Goal: Complete application form

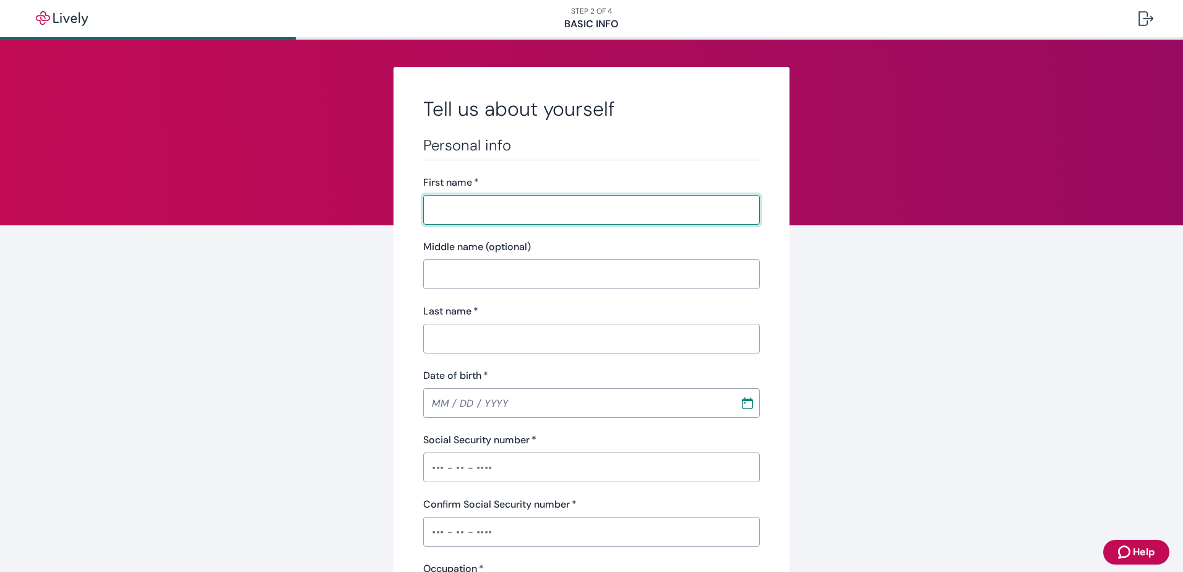
click at [458, 207] on input "First name   *" at bounding box center [587, 209] width 328 height 25
type input "[PERSON_NAME]"
click at [658, 275] on input "Middle name (optional)" at bounding box center [587, 274] width 328 height 25
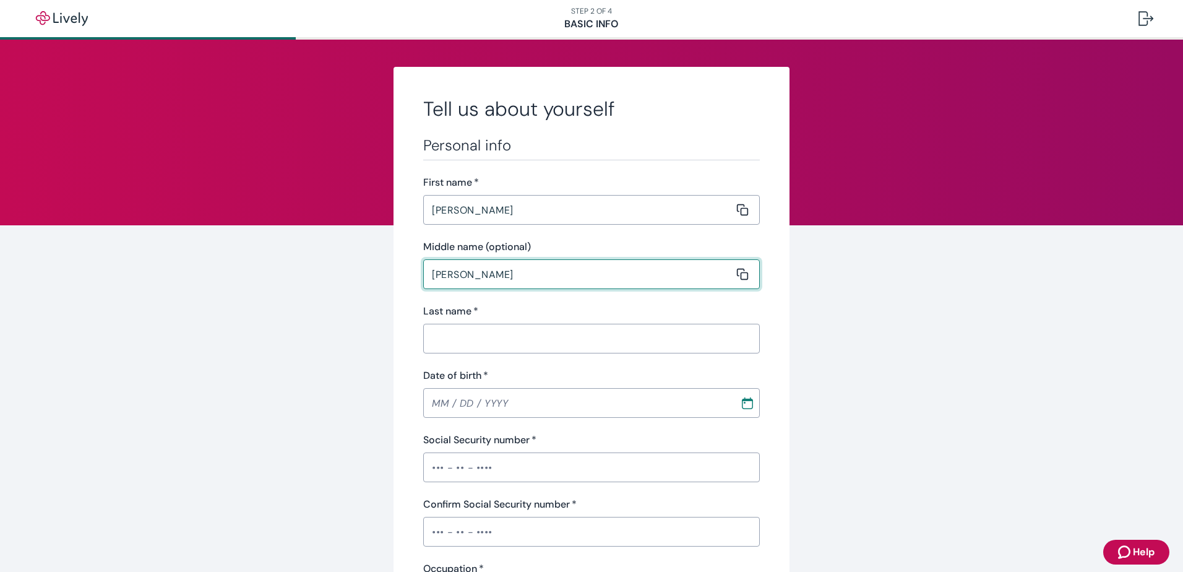
type input "[PERSON_NAME]"
click at [457, 333] on input "Last name   *" at bounding box center [587, 338] width 328 height 25
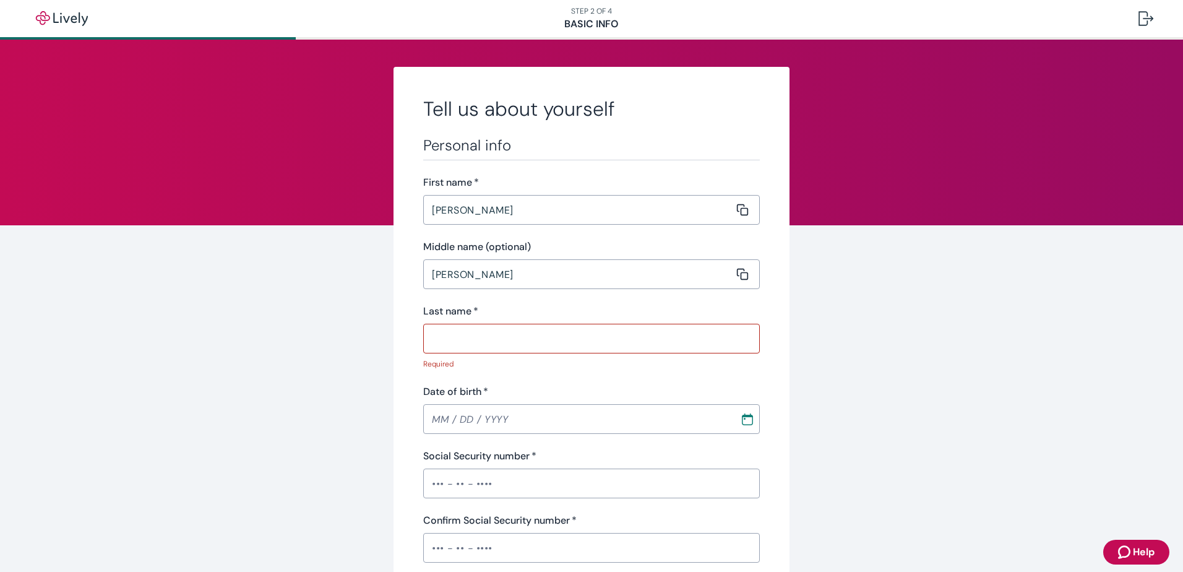
click at [428, 323] on div "Last name   * ​" at bounding box center [591, 329] width 337 height 50
click at [439, 333] on input "Last name   *" at bounding box center [587, 338] width 328 height 25
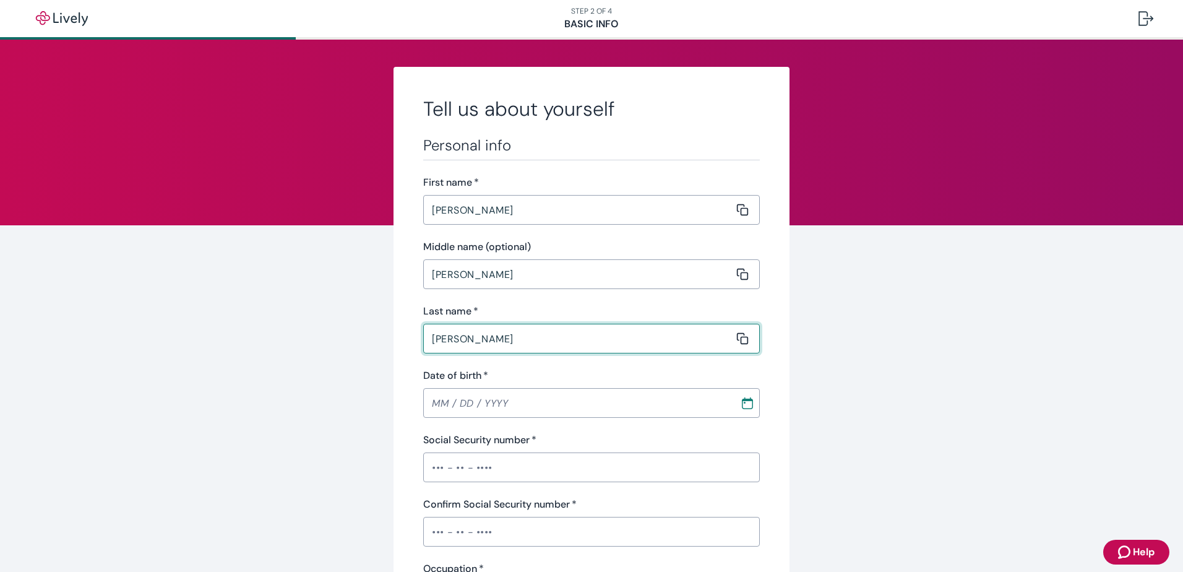
type input "[PERSON_NAME]"
click at [448, 402] on input "MM / DD / YYYY" at bounding box center [577, 403] width 308 height 25
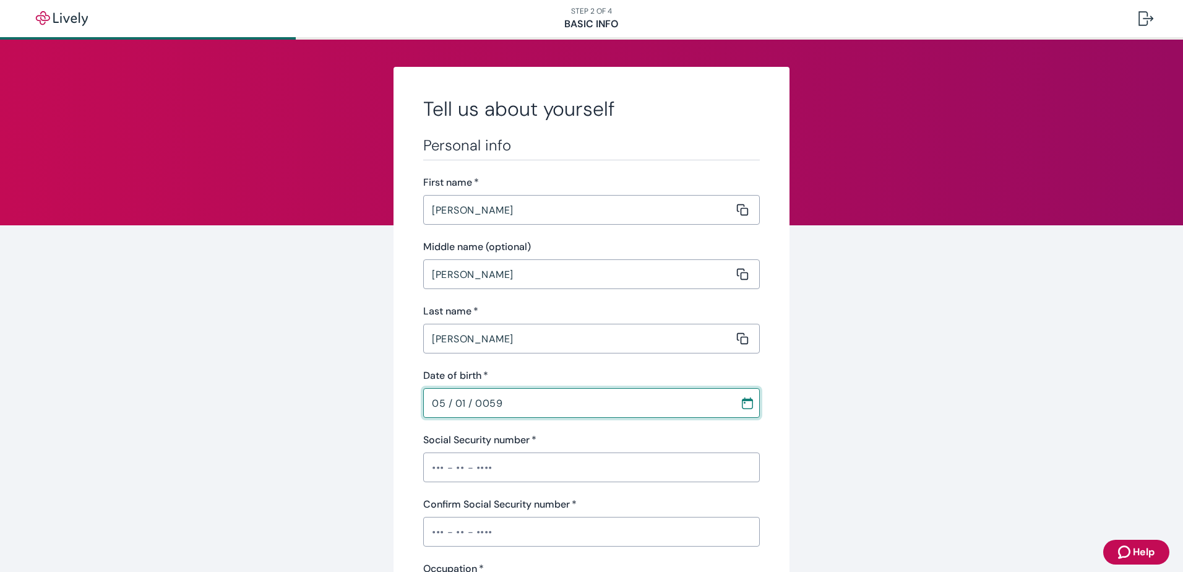
click at [480, 400] on input "05 / 01 / 0059" at bounding box center [577, 403] width 308 height 25
click at [486, 400] on input "05 / 01 / 0059" at bounding box center [577, 403] width 308 height 25
click at [499, 402] on input "05 / 01 / 0059" at bounding box center [577, 403] width 308 height 25
click at [500, 401] on input "05 / 01 / 0059" at bounding box center [577, 403] width 308 height 25
drag, startPoint x: 492, startPoint y: 399, endPoint x: 469, endPoint y: 399, distance: 22.9
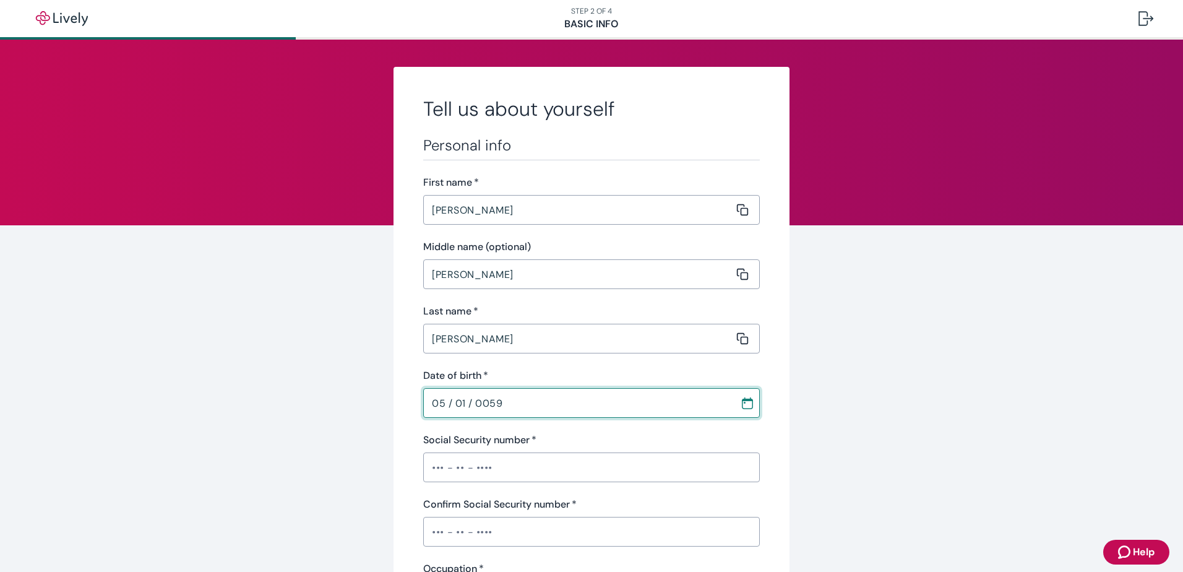
click at [469, 399] on input "05 / 01 / 0059" at bounding box center [577, 403] width 308 height 25
click at [483, 402] on input "05 / 01 / 0059" at bounding box center [577, 403] width 308 height 25
type input "[DATE]"
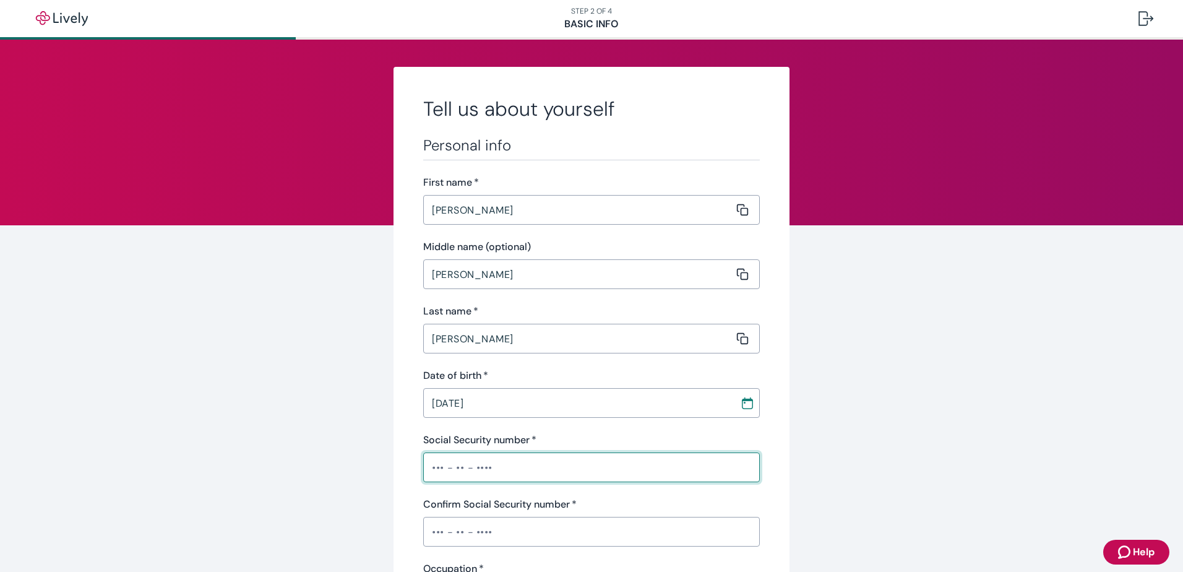
click at [451, 473] on input "Social Security number   *" at bounding box center [591, 467] width 337 height 25
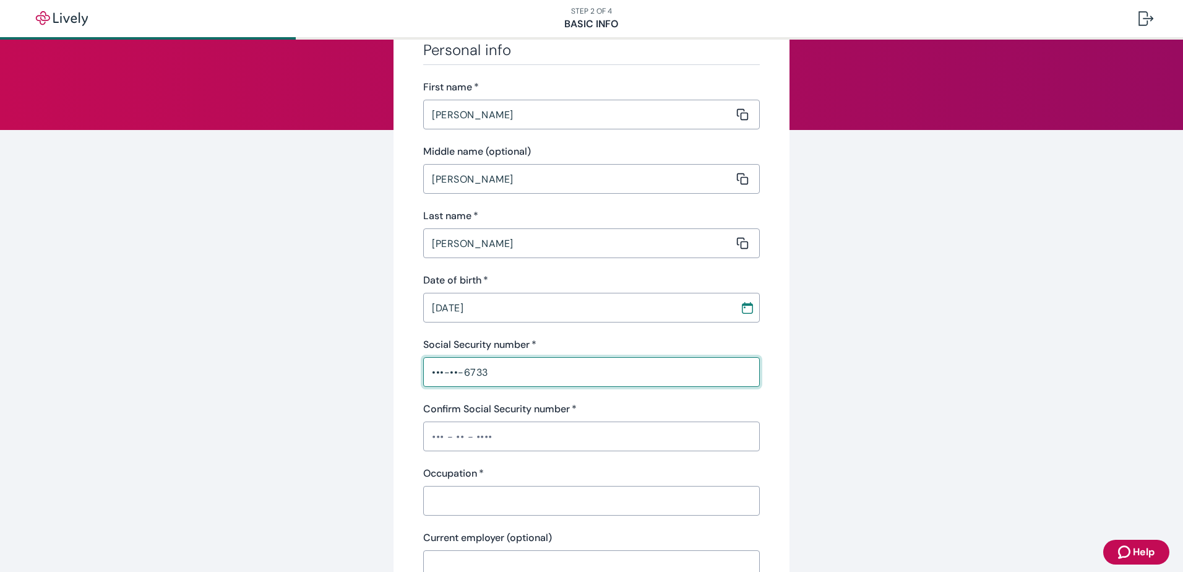
scroll to position [124, 0]
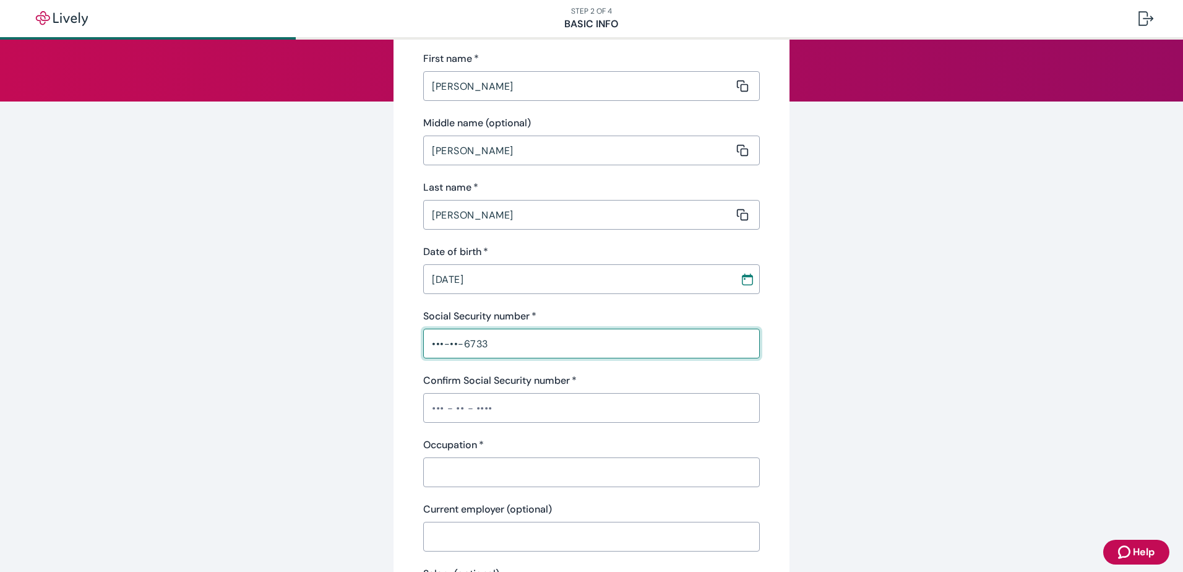
type input "•••-••-6733"
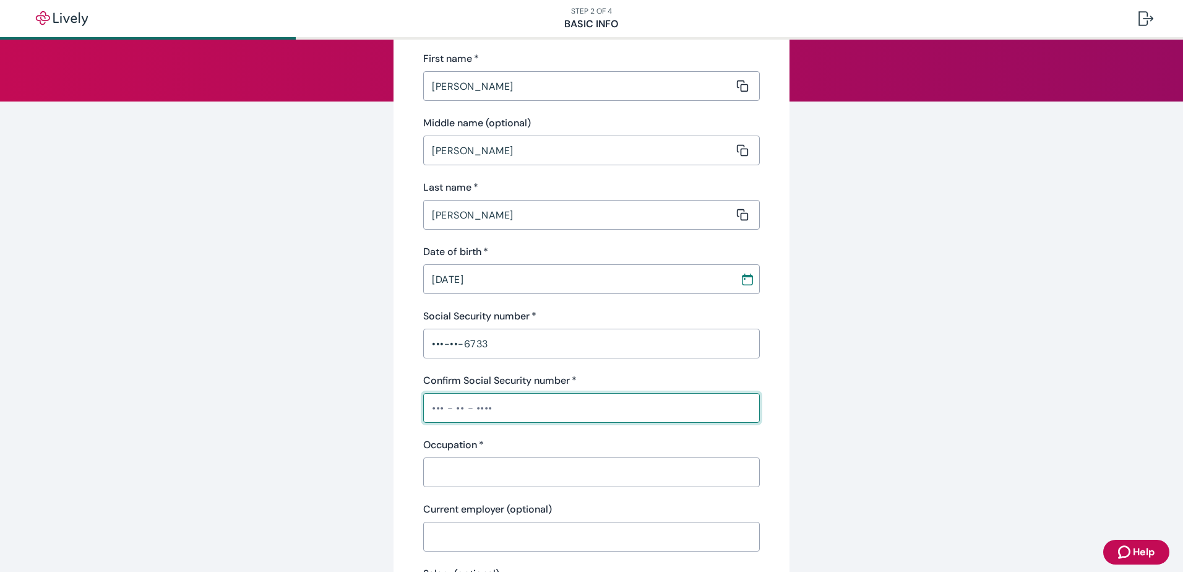
click at [472, 410] on input "Confirm Social Security number   *" at bounding box center [591, 408] width 337 height 25
type input "•••-••-6733"
click at [464, 467] on input "Occupation   *" at bounding box center [587, 472] width 328 height 25
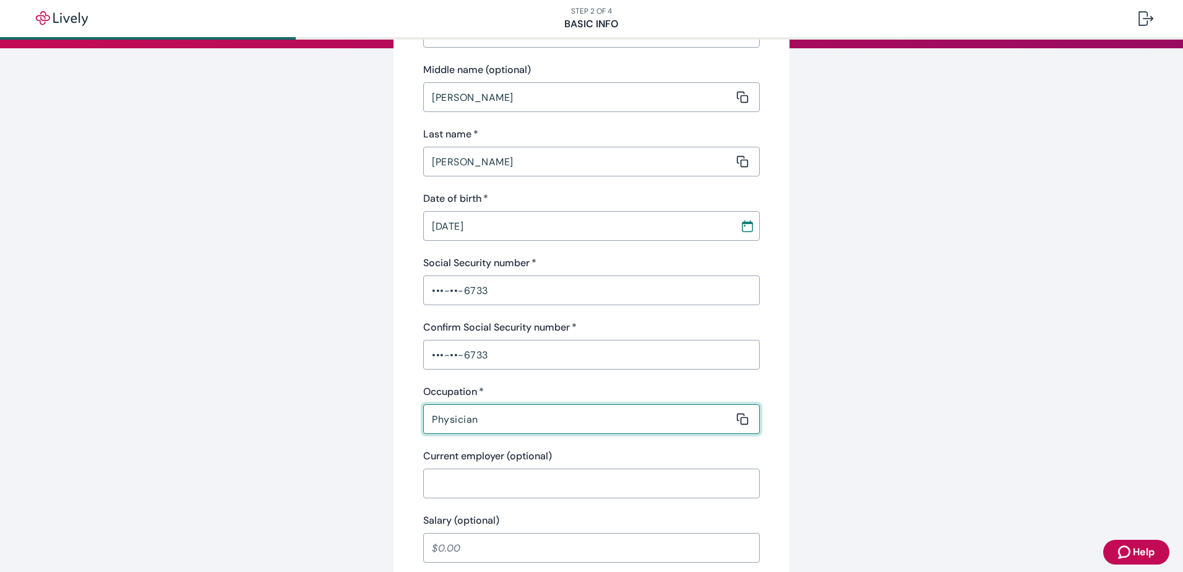
scroll to position [248, 0]
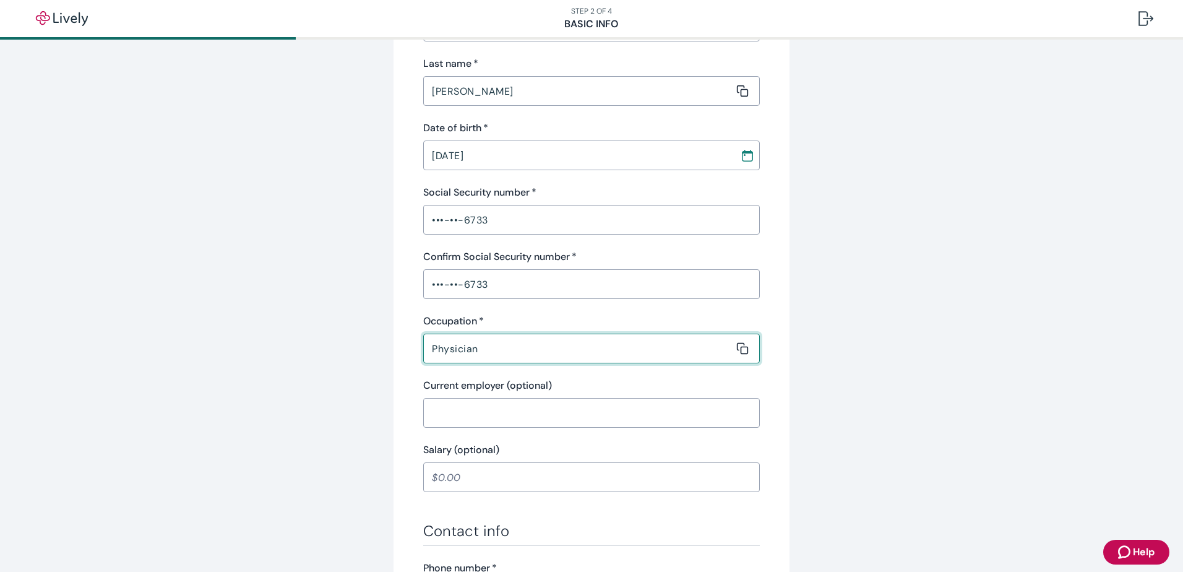
type input "Physician"
click at [475, 415] on input "Current employer (optional)" at bounding box center [587, 412] width 328 height 25
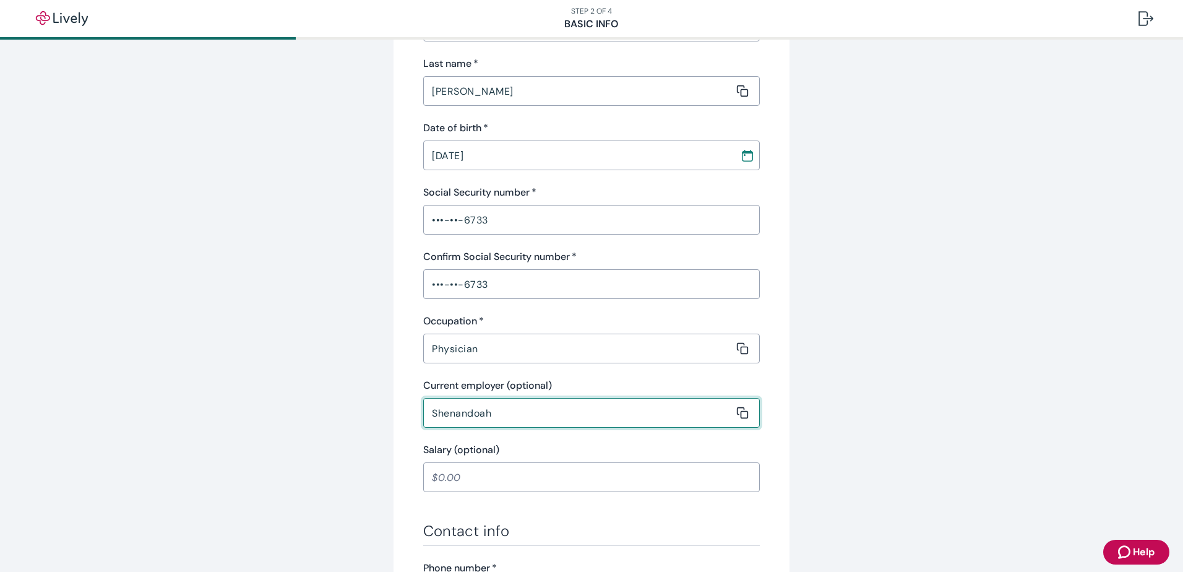
type input "[GEOGRAPHIC_DATA]"
type input "[PHONE_NUMBER]"
type input "[STREET_ADDRESS][PERSON_NAME]"
type input "[GEOGRAPHIC_DATA]"
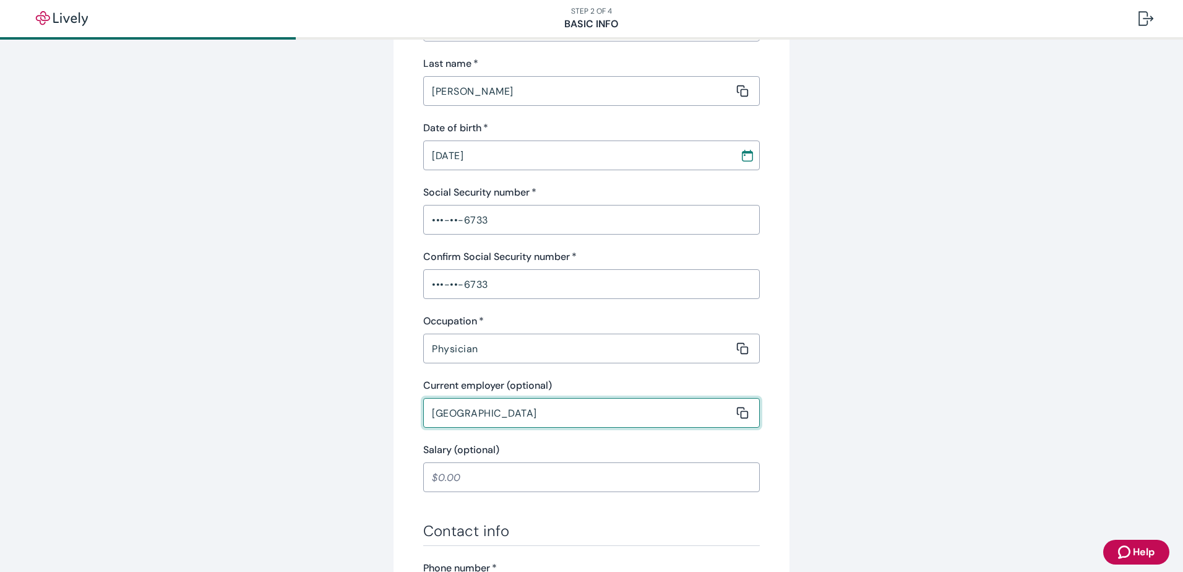
type input "51653"
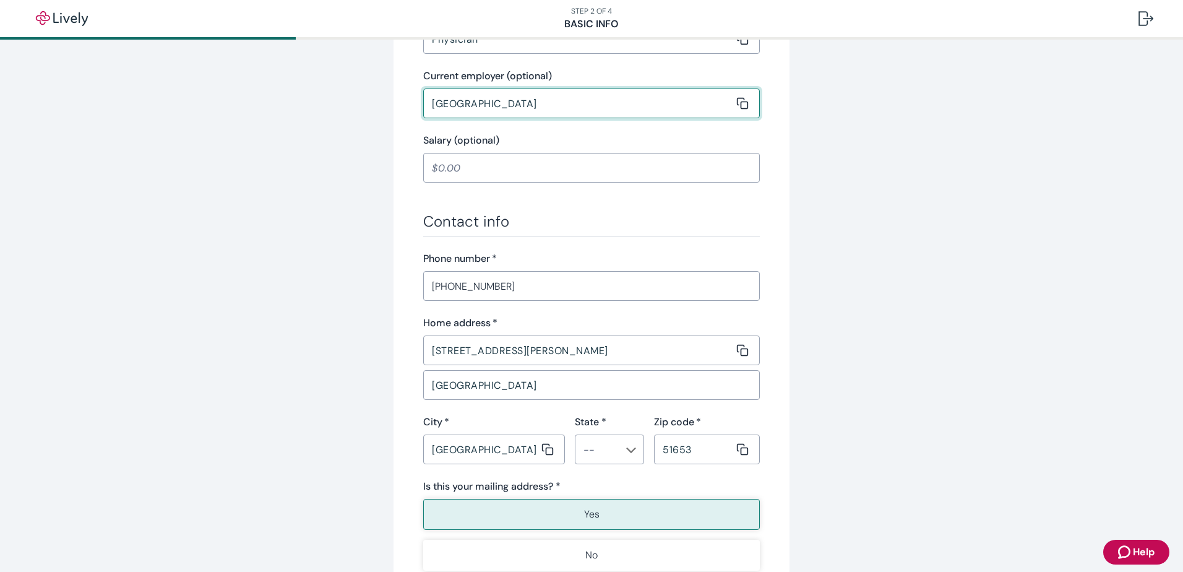
scroll to position [619, 0]
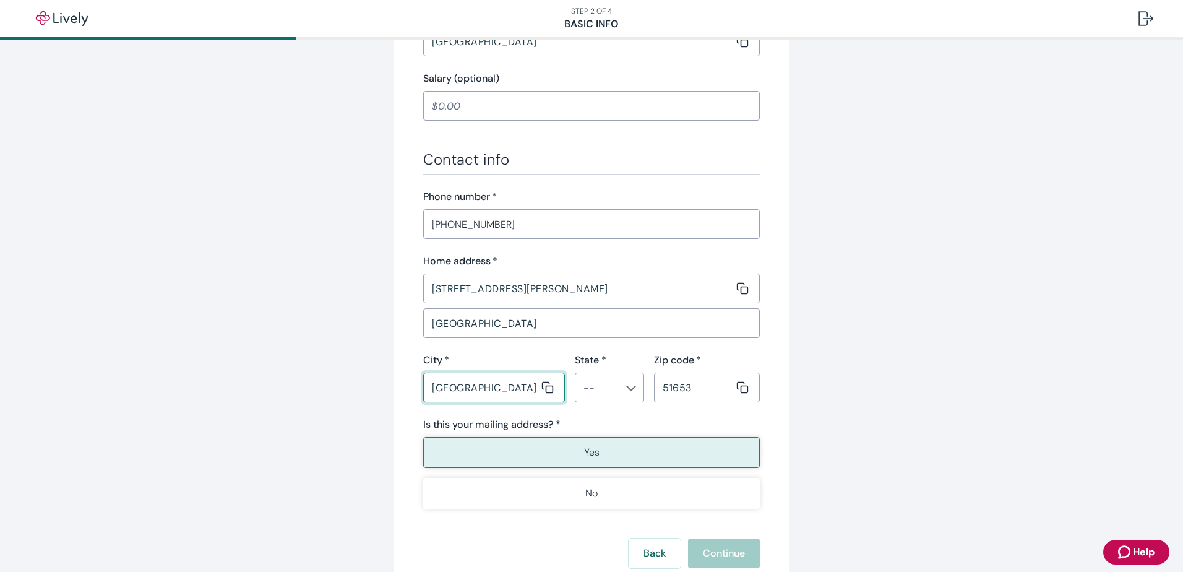
click at [502, 391] on input "[GEOGRAPHIC_DATA]" at bounding box center [481, 387] width 116 height 25
click at [626, 388] on icon "Chevron icon" at bounding box center [631, 388] width 10 height 10
type input "[GEOGRAPHIC_DATA]"
click at [589, 303] on li "IA" at bounding box center [605, 303] width 69 height 22
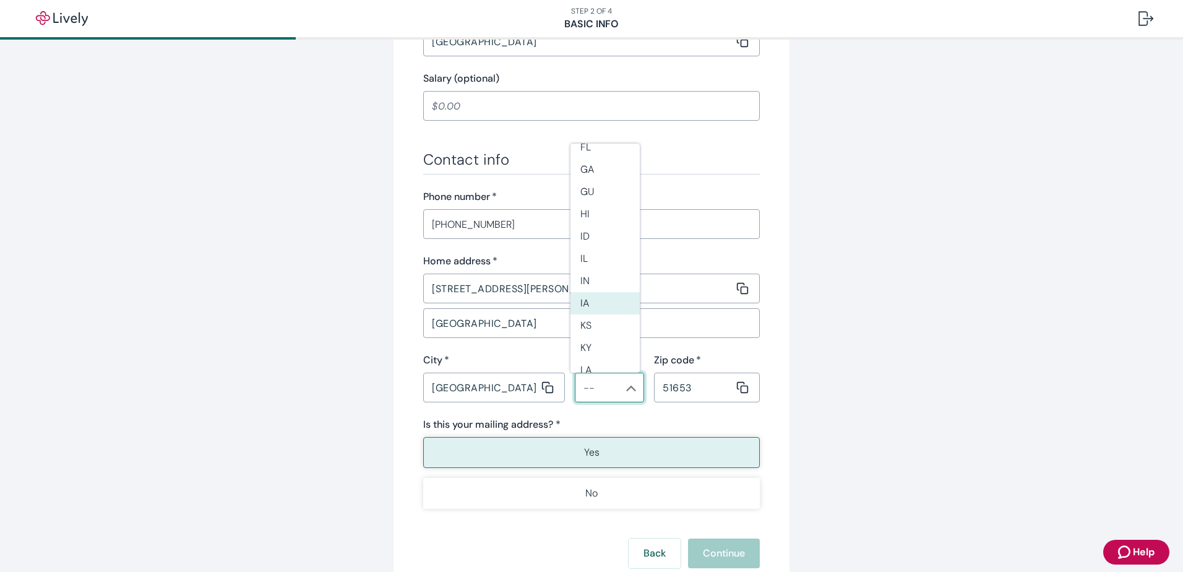
type input "IA"
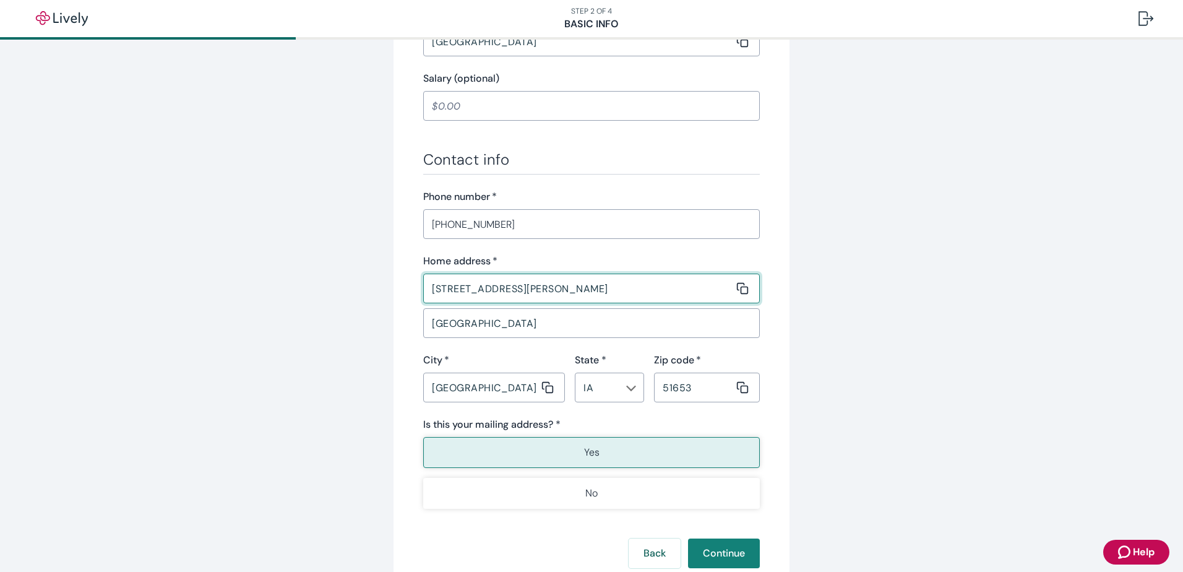
drag, startPoint x: 528, startPoint y: 291, endPoint x: 217, endPoint y: 360, distance: 318.2
click at [217, 353] on div "Tell us about yourself Personal info First name   * [PERSON_NAME] ​ Middle name…" at bounding box center [591, 42] width 1183 height 1242
type input "[STREET_ADDRESS][PERSON_NAME]"
click at [544, 326] on input "[GEOGRAPHIC_DATA]" at bounding box center [591, 323] width 337 height 25
drag, startPoint x: 534, startPoint y: 324, endPoint x: 373, endPoint y: 335, distance: 161.9
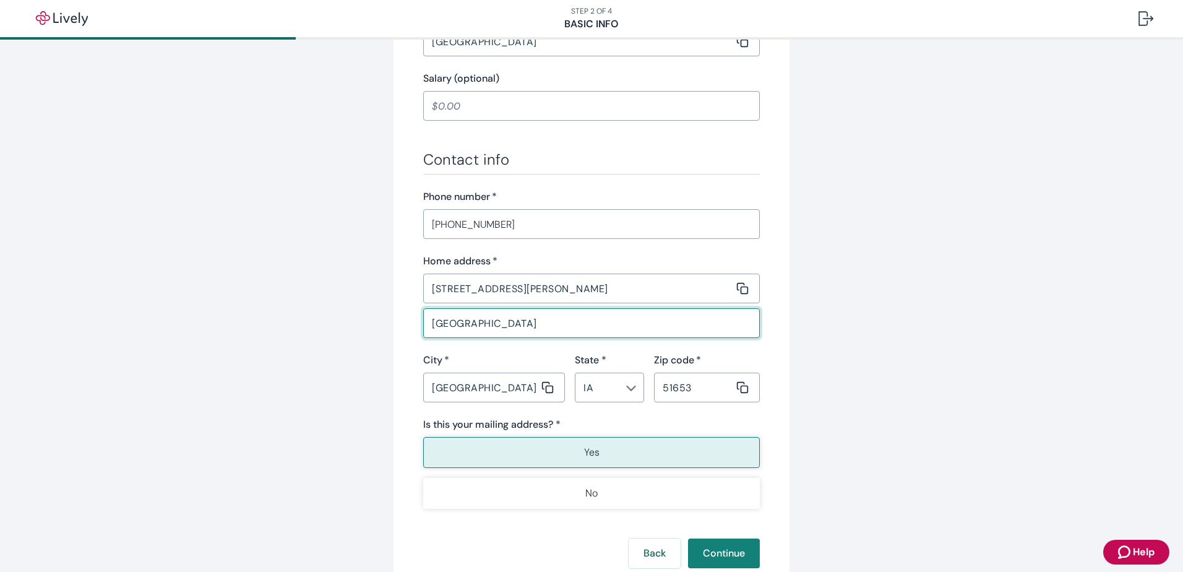
click at [375, 329] on div "Tell us about yourself Personal info First name   * [PERSON_NAME] ​ Middle name…" at bounding box center [592, 25] width 594 height 1155
type input "T"
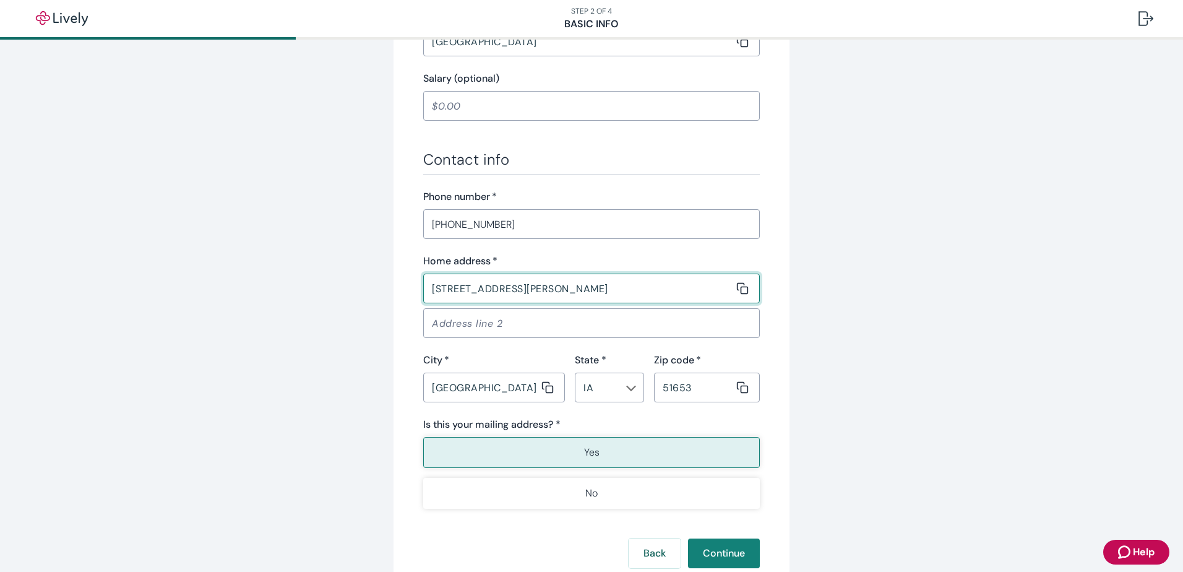
click at [617, 290] on input "[STREET_ADDRESS][PERSON_NAME]" at bounding box center [578, 288] width 311 height 25
type input "67193 US Highway 275"
click at [818, 379] on div "Tell us about yourself Personal info First name   * [PERSON_NAME] ​ Middle name…" at bounding box center [592, 25] width 594 height 1155
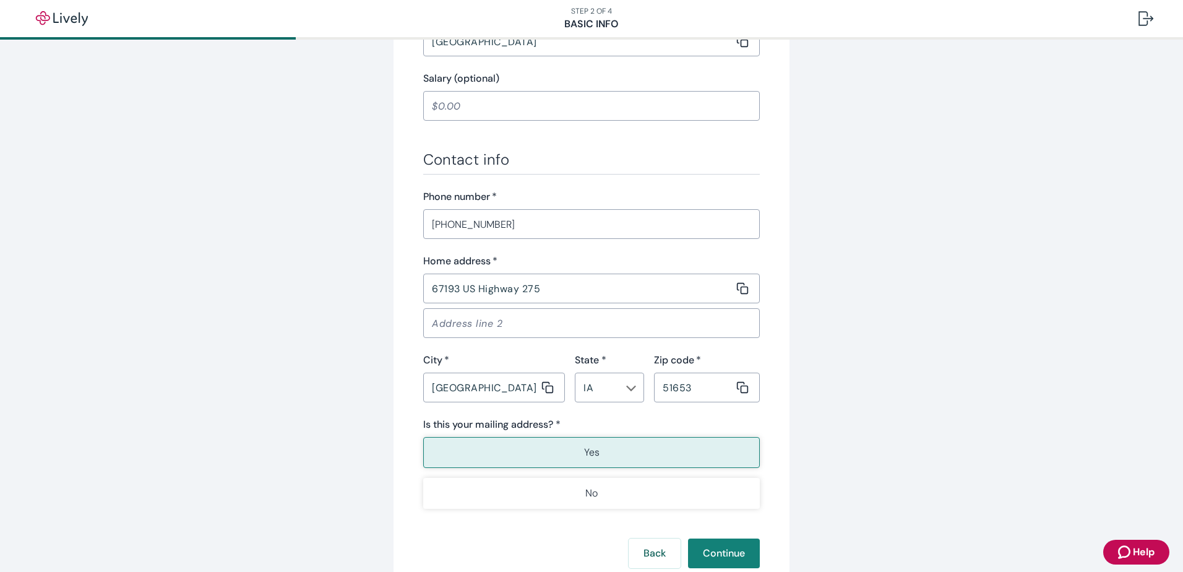
click at [484, 393] on input "[GEOGRAPHIC_DATA]" at bounding box center [481, 387] width 116 height 25
click at [532, 389] on input "[GEOGRAPHIC_DATA]" at bounding box center [481, 387] width 116 height 25
type input "F"
click at [862, 379] on div "Tell us about yourself Personal info First name   * [PERSON_NAME] ​ Middle name…" at bounding box center [592, 25] width 594 height 1155
click at [597, 455] on button "Yes" at bounding box center [591, 452] width 337 height 31
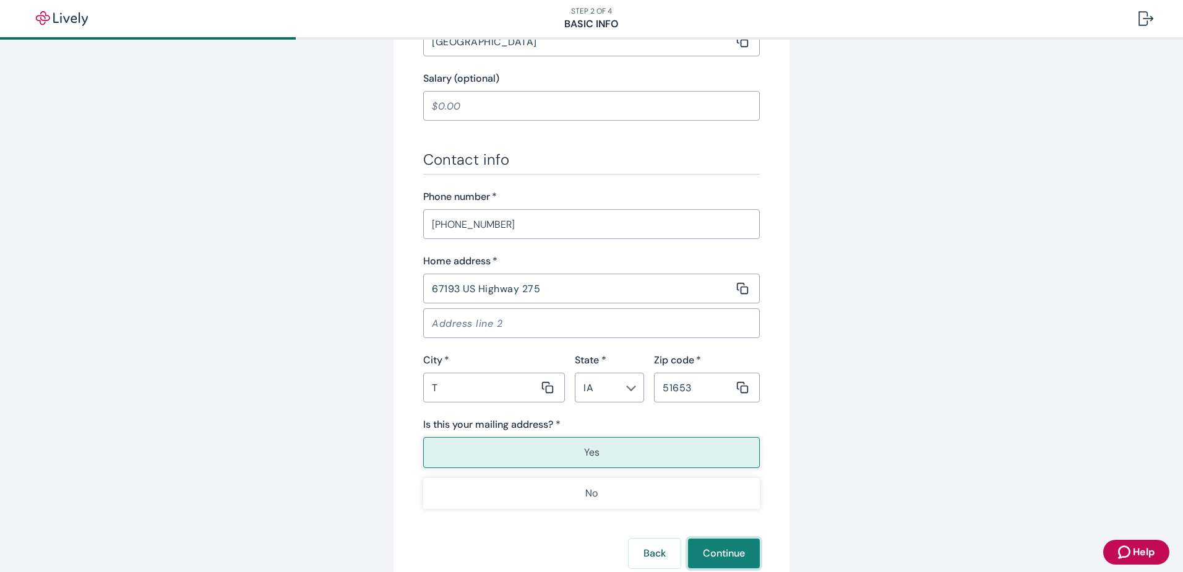
click at [714, 558] on button "Continue" at bounding box center [724, 554] width 72 height 30
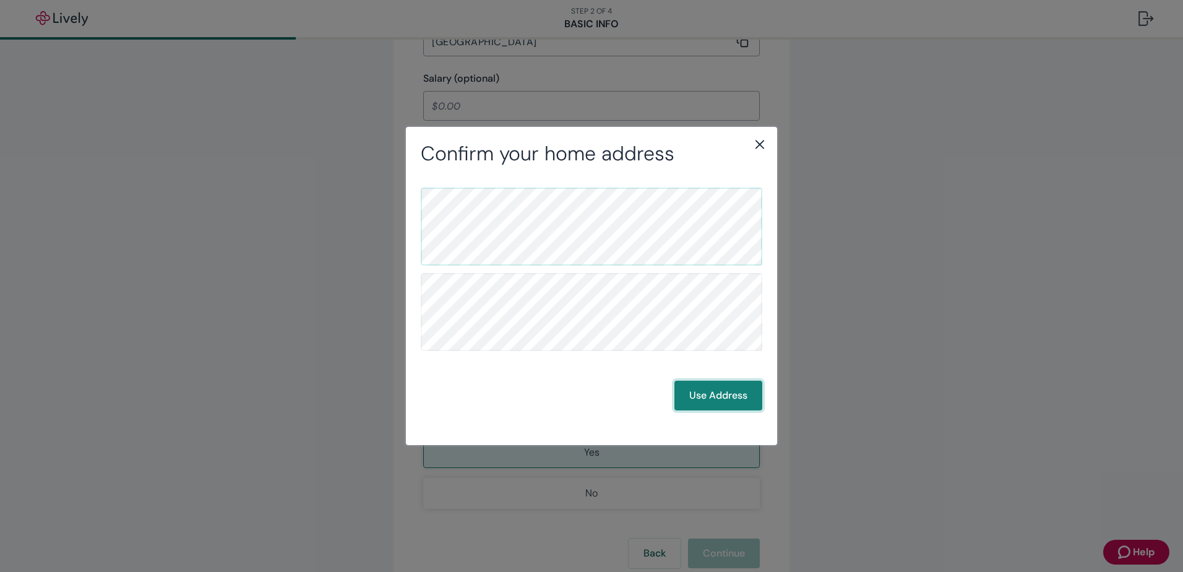
click at [703, 401] on button "Use Address" at bounding box center [719, 396] width 88 height 30
click at [709, 394] on button "Use Address" at bounding box center [719, 396] width 88 height 30
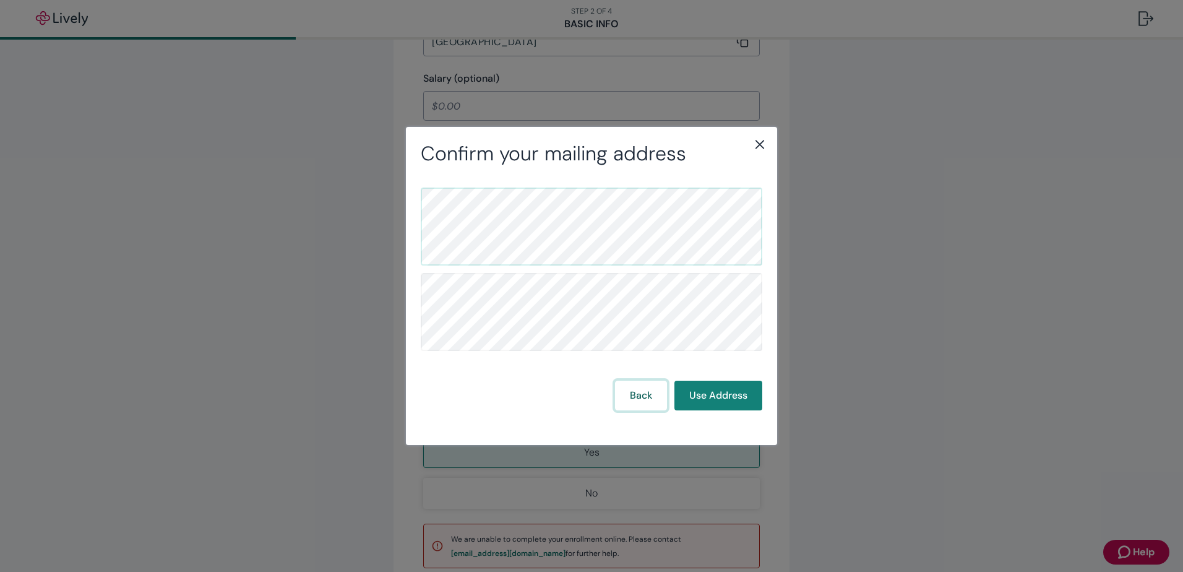
click at [647, 400] on button "Back" at bounding box center [641, 396] width 52 height 30
click at [759, 148] on icon "close" at bounding box center [760, 144] width 15 height 15
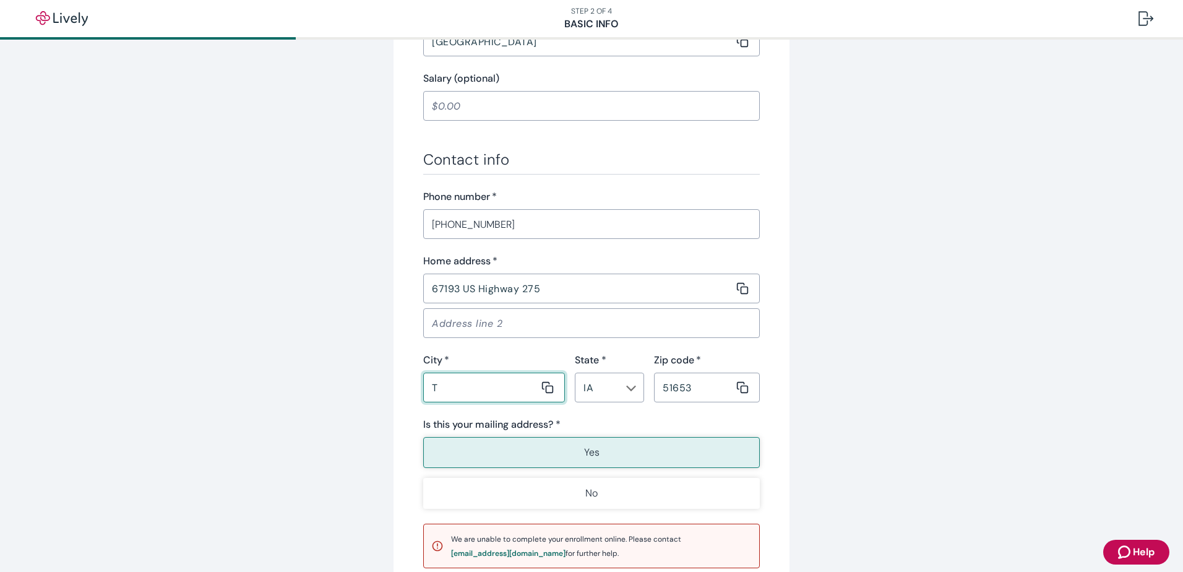
click at [451, 389] on input "T" at bounding box center [481, 387] width 116 height 25
type input "[PERSON_NAME]"
click at [855, 400] on div "Tell us about yourself Personal info First name   * [PERSON_NAME] ​ Middle name…" at bounding box center [592, 55] width 594 height 1214
click at [595, 454] on button "Yes" at bounding box center [591, 452] width 337 height 31
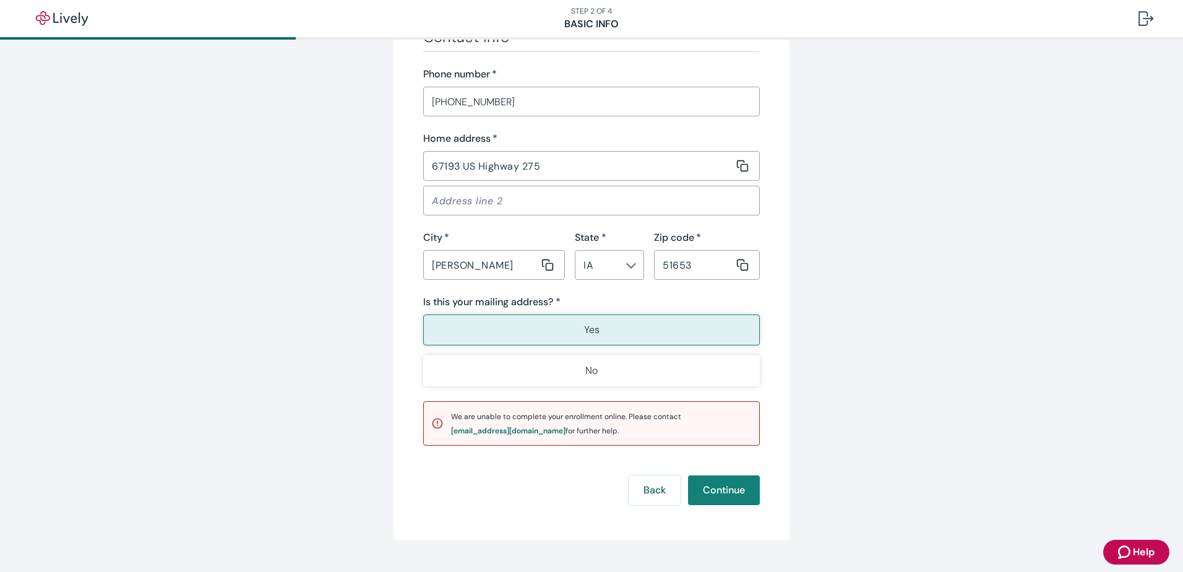
scroll to position [743, 0]
click at [715, 491] on button "Continue" at bounding box center [724, 489] width 72 height 30
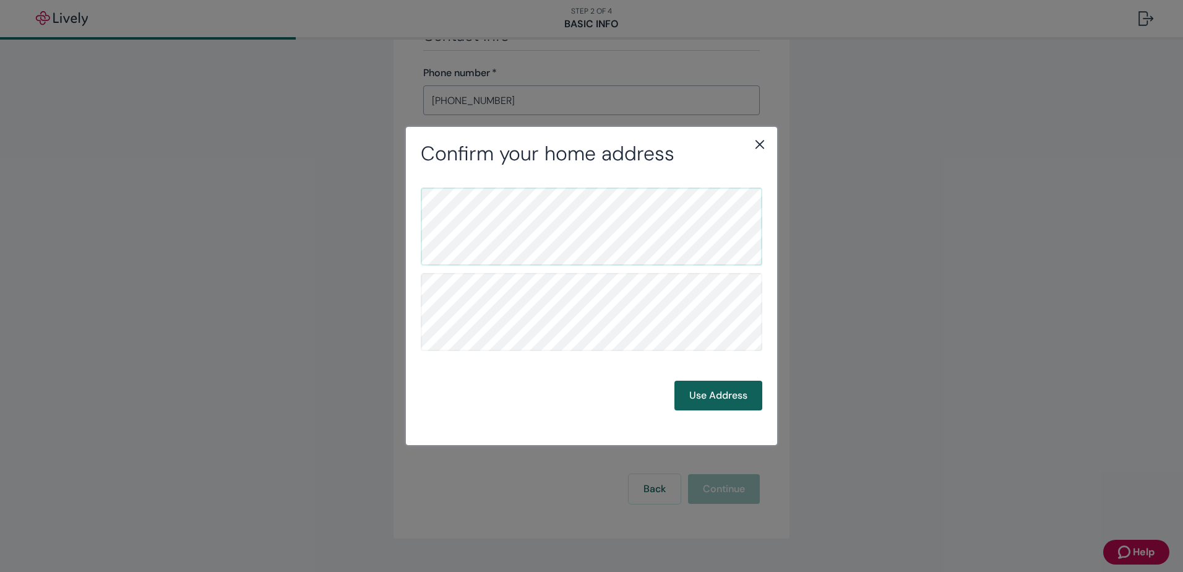
click at [714, 398] on button "Use Address" at bounding box center [719, 396] width 88 height 30
click at [759, 143] on icon "close" at bounding box center [760, 144] width 9 height 9
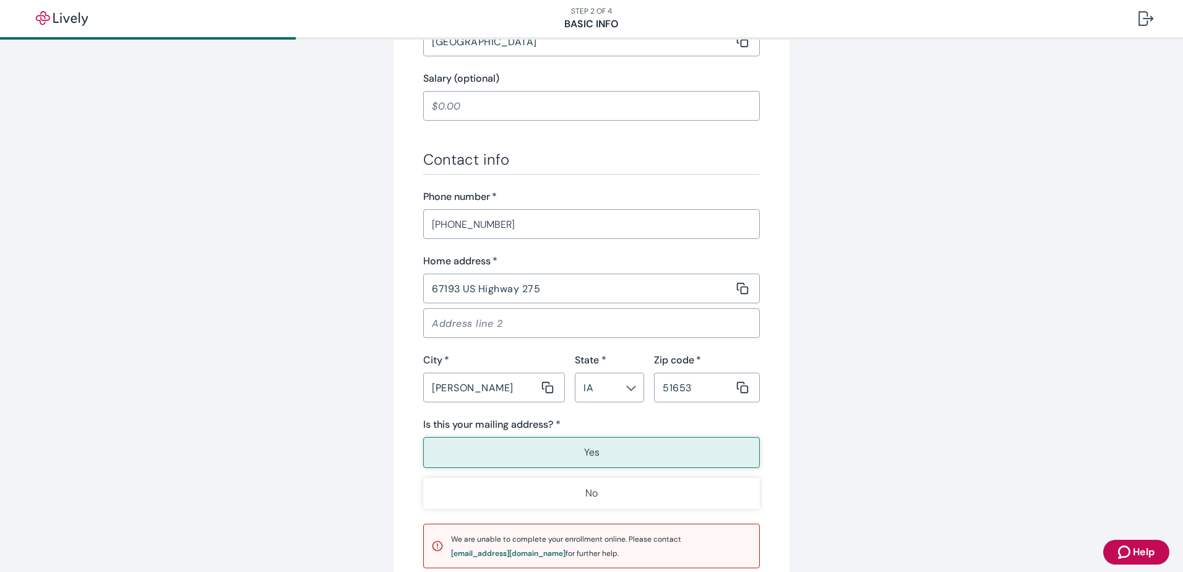
scroll to position [681, 0]
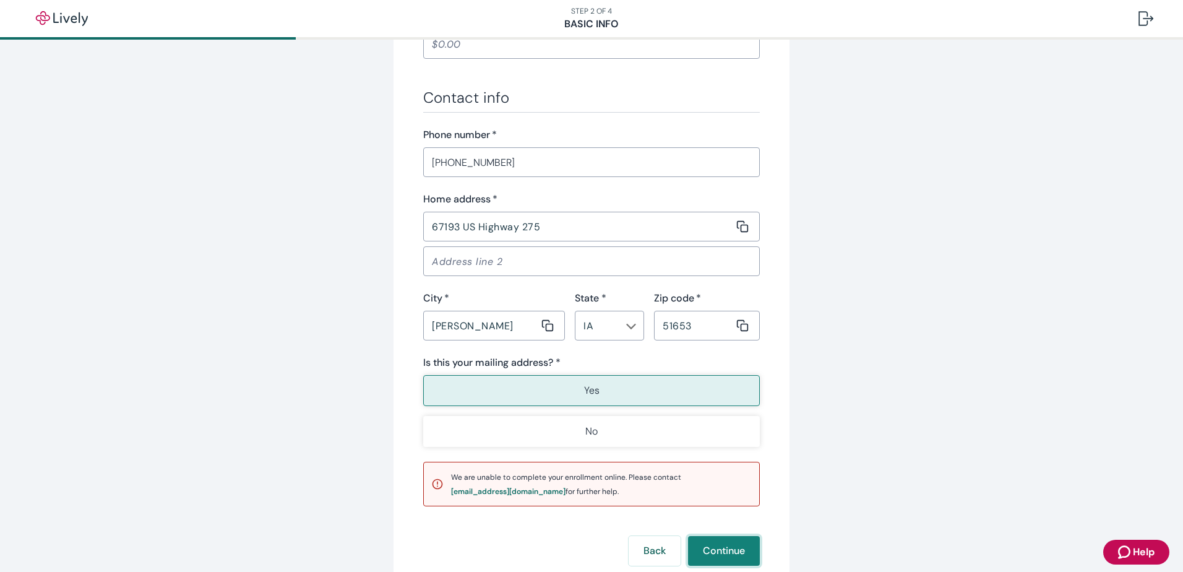
click at [706, 549] on button "Continue" at bounding box center [724, 551] width 72 height 30
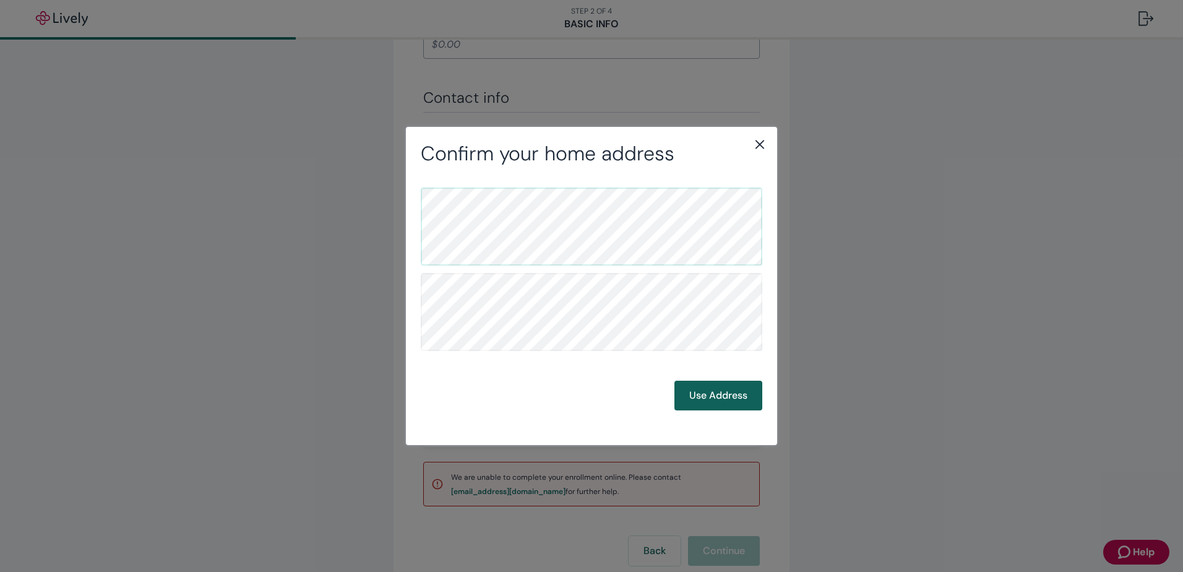
click at [729, 401] on button "Use Address" at bounding box center [719, 396] width 88 height 30
click at [727, 399] on button "Use Address" at bounding box center [719, 396] width 88 height 30
click at [713, 545] on div "Confirm your mailing address Back Use Address" at bounding box center [591, 286] width 1183 height 572
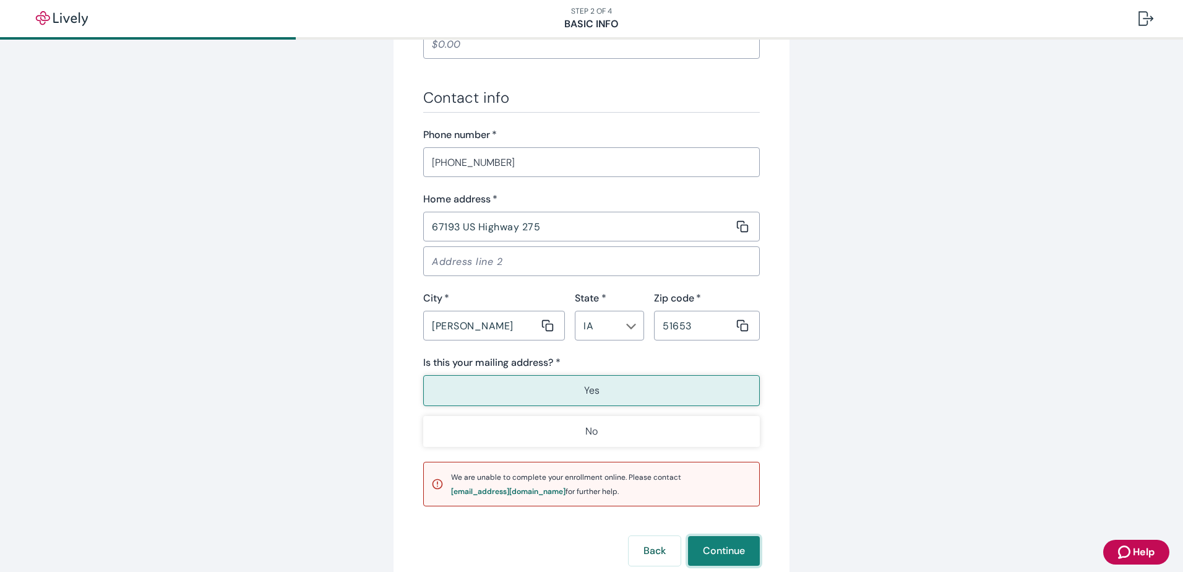
click at [730, 551] on button "Continue" at bounding box center [724, 551] width 72 height 30
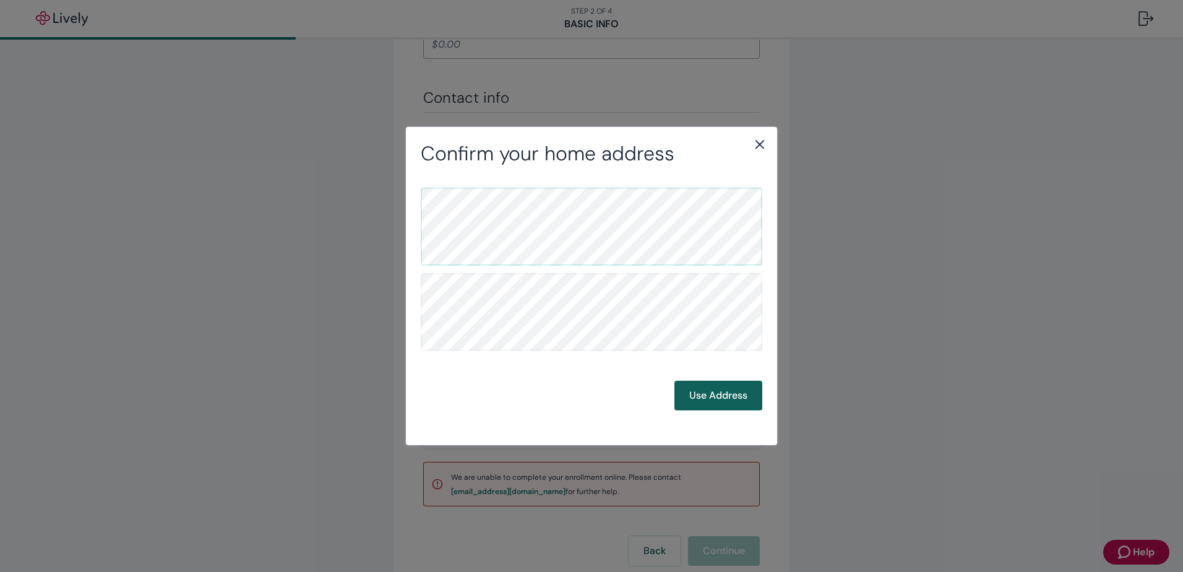
click at [717, 395] on button "Use Address" at bounding box center [719, 396] width 88 height 30
